Goal: Check status: Check status

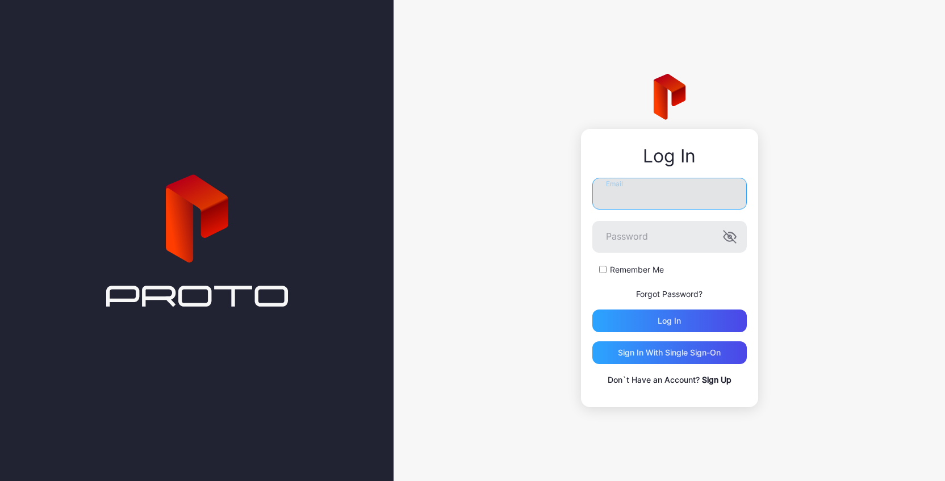
click at [657, 206] on input "Email" at bounding box center [669, 194] width 154 height 32
type input "**********"
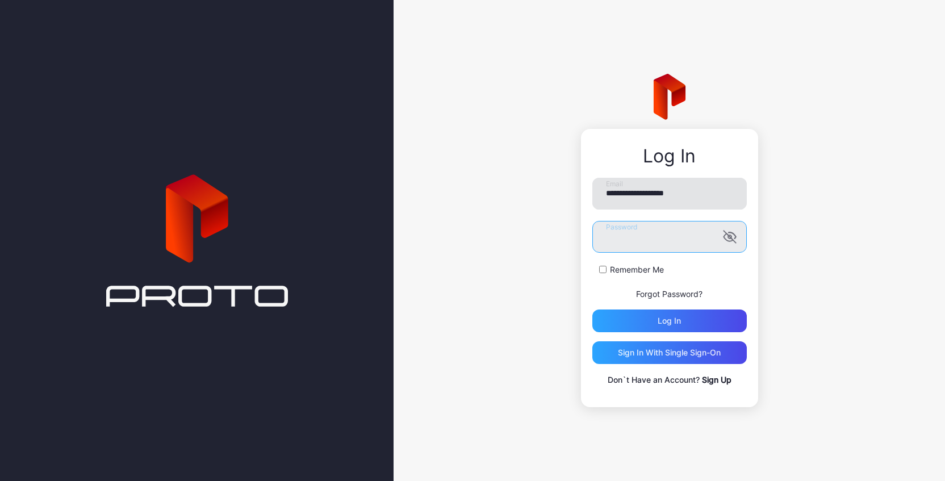
click at [592, 310] on button "Log in" at bounding box center [669, 321] width 154 height 23
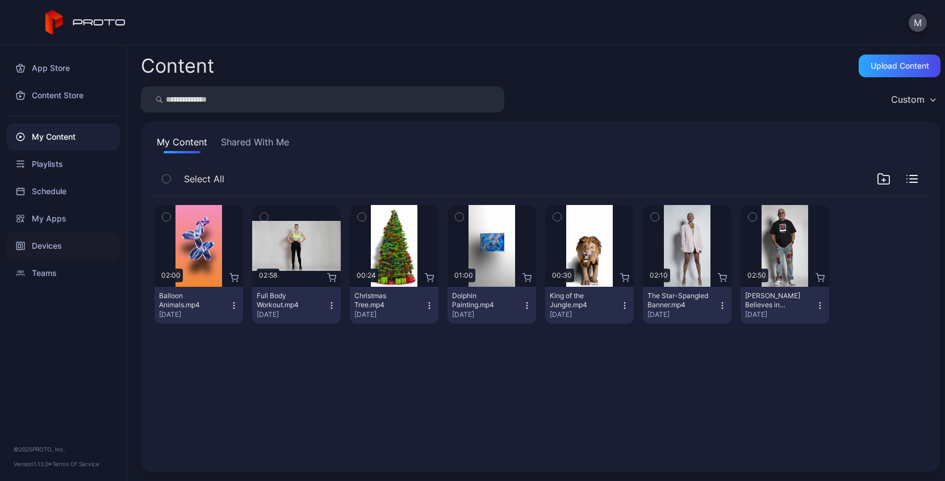
click at [52, 240] on div "Devices" at bounding box center [63, 245] width 113 height 27
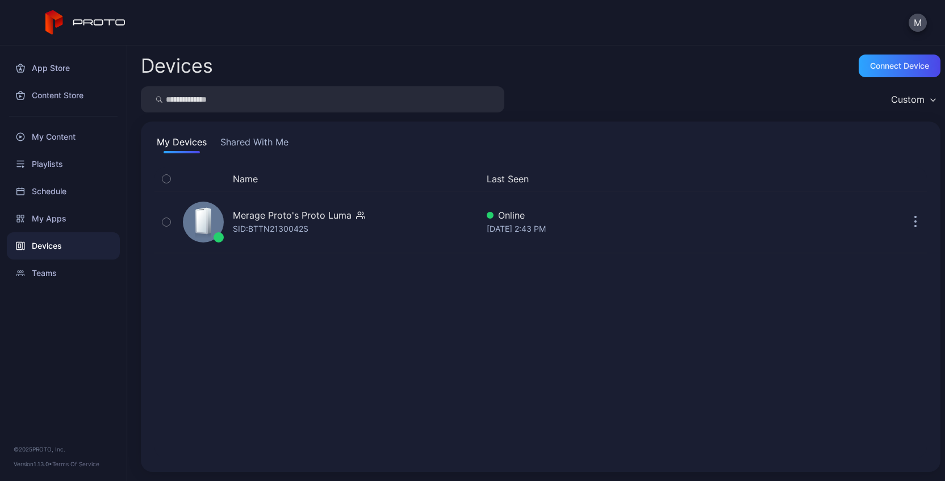
click at [913, 209] on div "Name Last Seen Merage Proto's Proto [PERSON_NAME]: BTTN2130042S Online [DATE] 2…" at bounding box center [540, 313] width 791 height 310
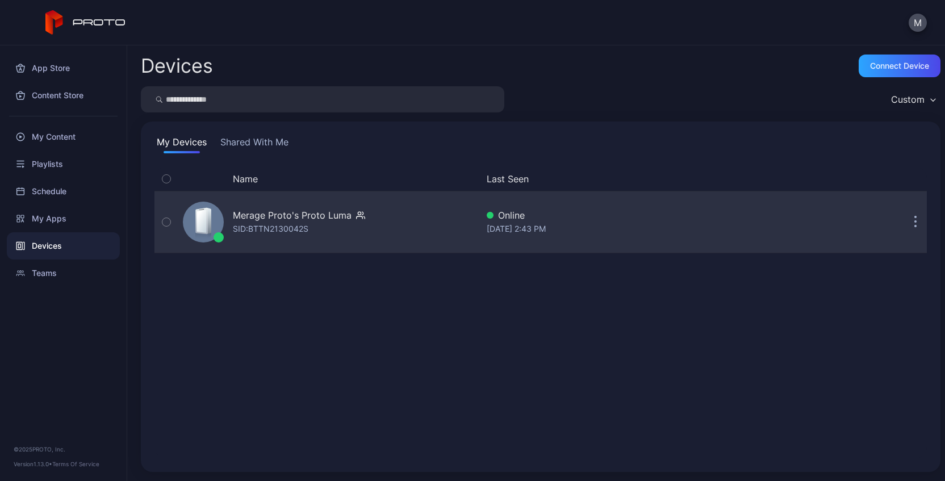
click at [904, 213] on button "button" at bounding box center [915, 222] width 23 height 23
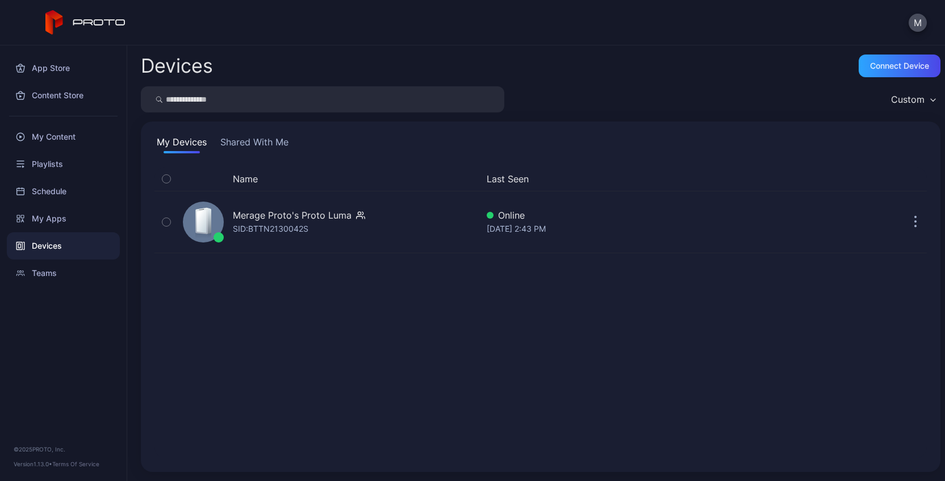
drag, startPoint x: 496, startPoint y: 291, endPoint x: 457, endPoint y: 306, distance: 42.2
click at [497, 293] on div "Name Last Seen Merage Proto's Proto [PERSON_NAME]: BTTN2130042S Online [DATE] 2…" at bounding box center [540, 312] width 772 height 291
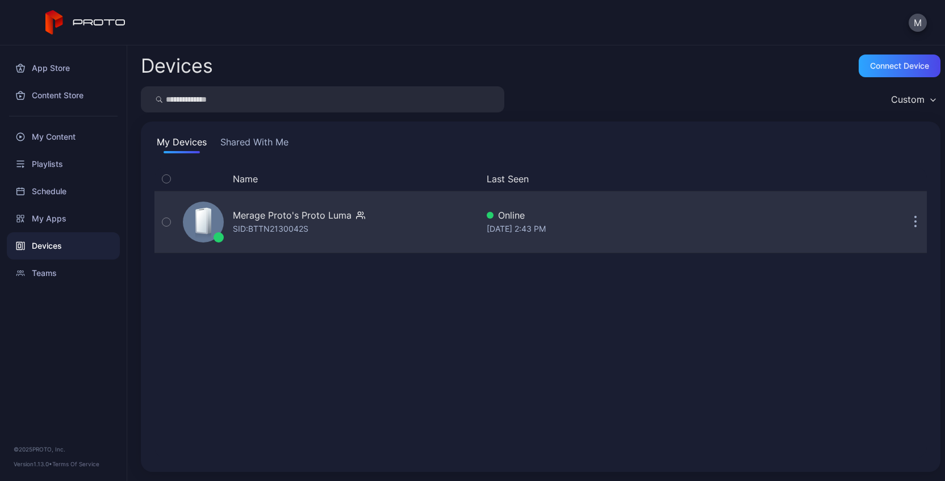
click at [161, 222] on button "button" at bounding box center [166, 221] width 24 height 61
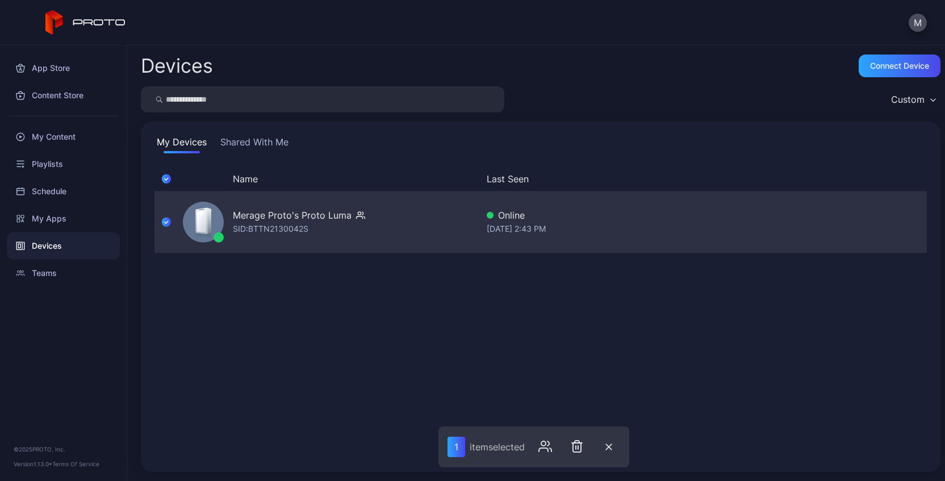
click at [656, 228] on div "[DATE] 2:43 PM" at bounding box center [635, 229] width 297 height 14
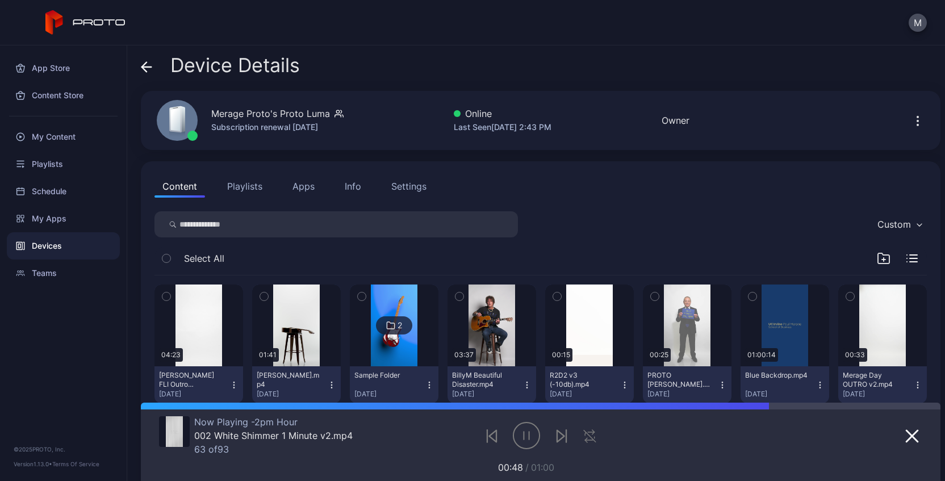
click at [413, 188] on div "Settings" at bounding box center [408, 186] width 35 height 14
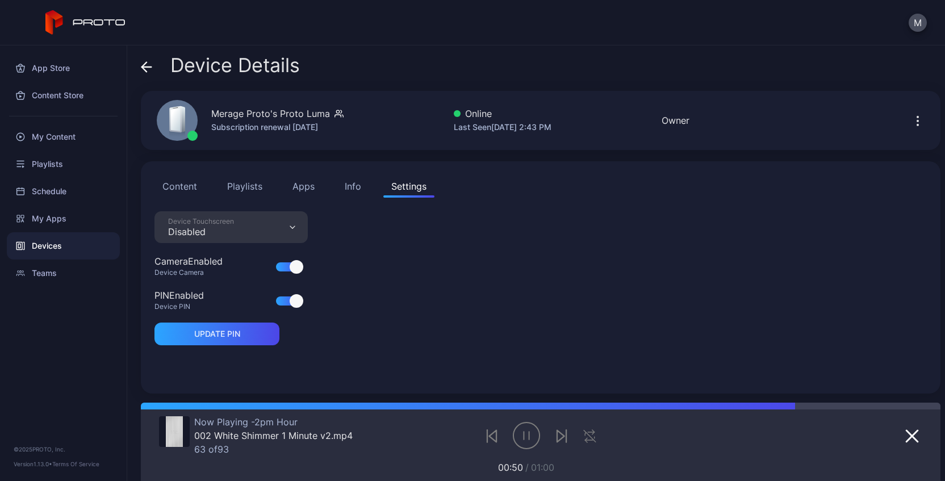
click at [359, 186] on div "Info" at bounding box center [353, 186] width 16 height 14
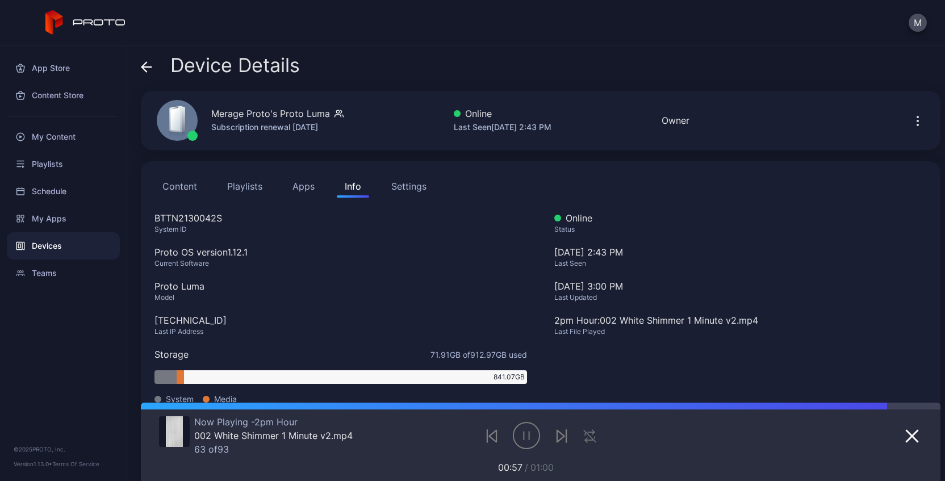
click at [143, 71] on icon at bounding box center [146, 66] width 11 height 11
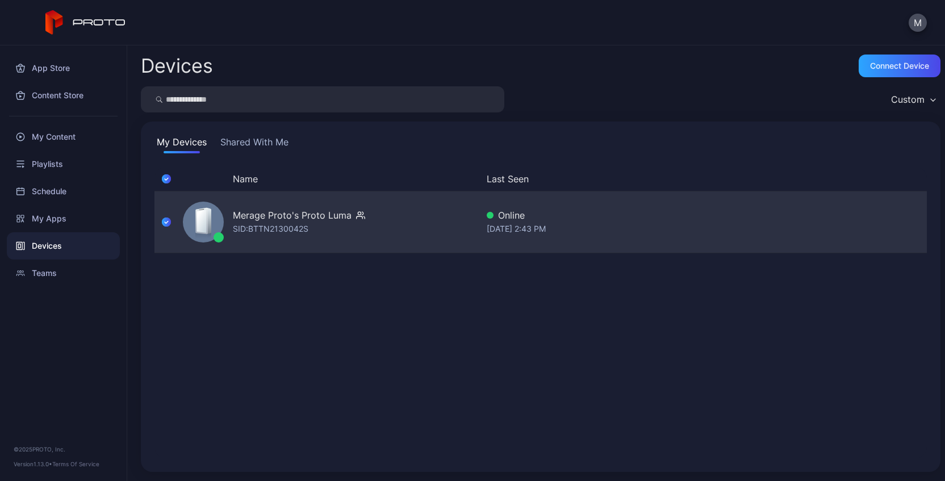
click at [168, 219] on icon "button" at bounding box center [166, 222] width 9 height 12
